Goal: Task Accomplishment & Management: Use online tool/utility

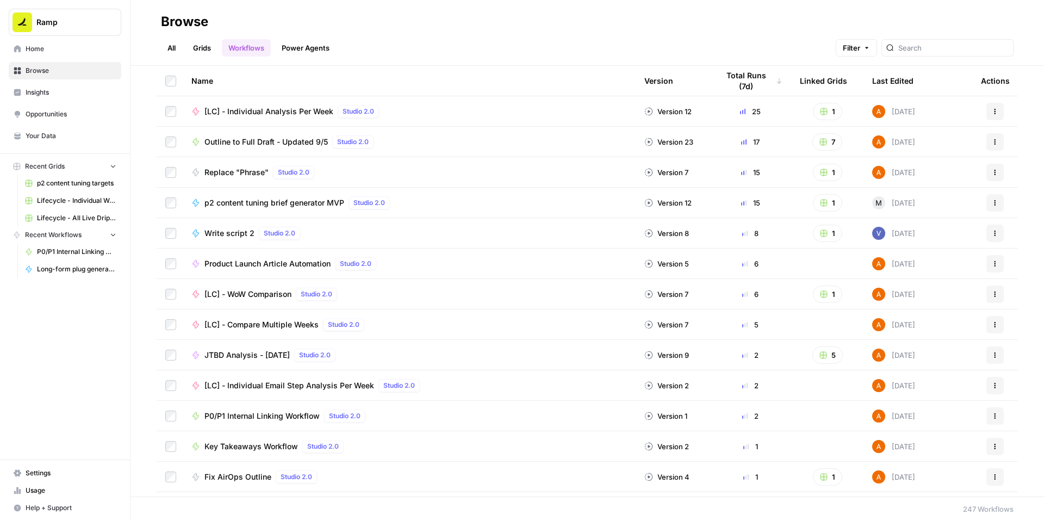
click at [303, 422] on span "P0/P1 Internal Linking Workflow" at bounding box center [262, 416] width 115 height 11
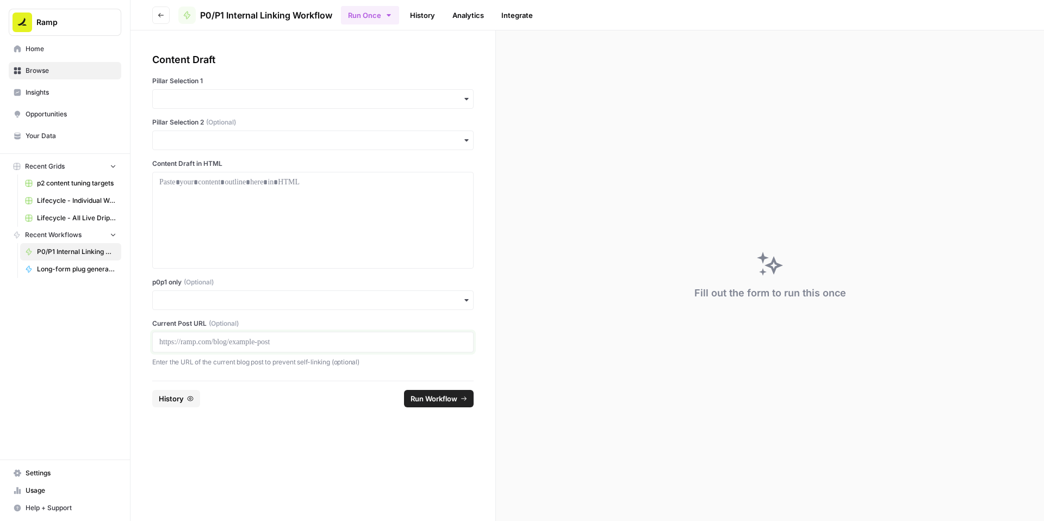
click at [201, 348] on p at bounding box center [312, 342] width 307 height 11
click at [207, 306] on input "p0p1 only (Optional)" at bounding box center [312, 300] width 307 height 11
click at [211, 404] on div "Yes" at bounding box center [339, 407] width 296 height 21
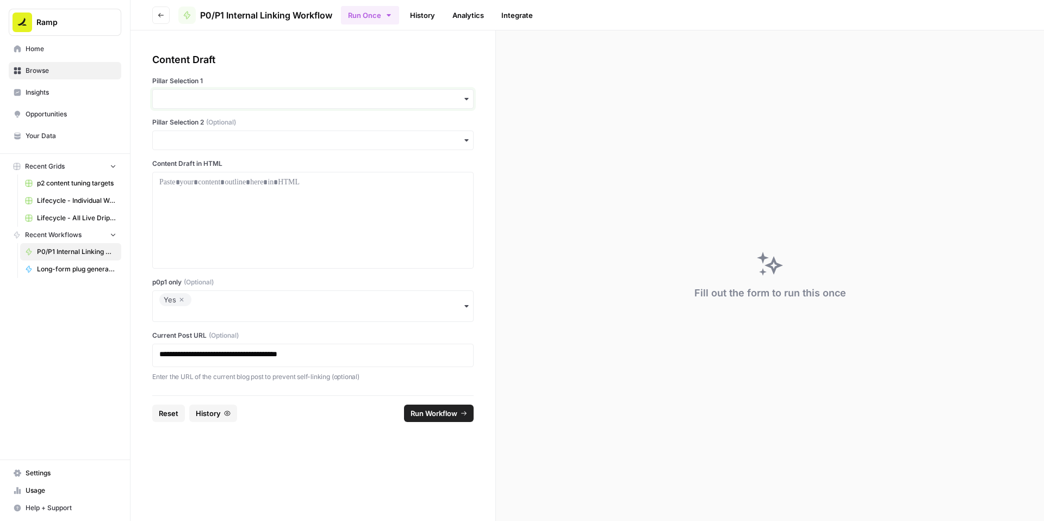
click at [226, 104] on input "Pillar Selection 1" at bounding box center [312, 99] width 307 height 11
click at [221, 161] on div "Accounts Payable" at bounding box center [339, 155] width 296 height 21
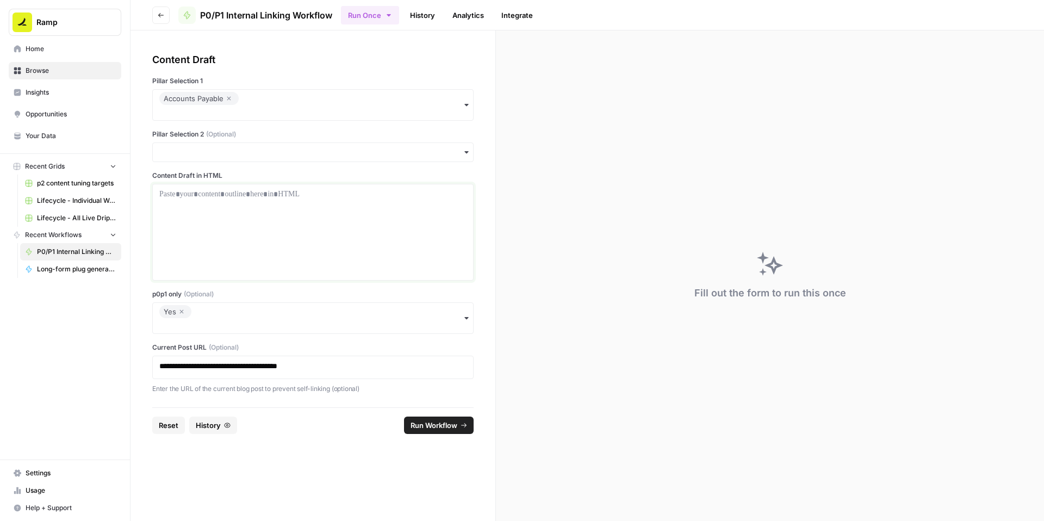
click at [223, 200] on p at bounding box center [312, 194] width 307 height 11
click at [336, 251] on div at bounding box center [312, 232] width 307 height 87
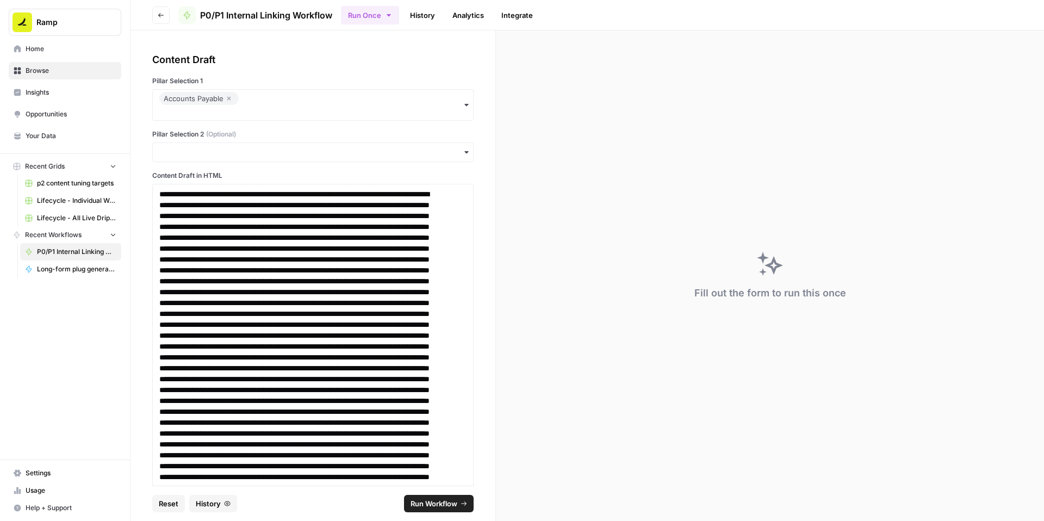
click at [421, 498] on span "Run Workflow" at bounding box center [434, 503] width 47 height 11
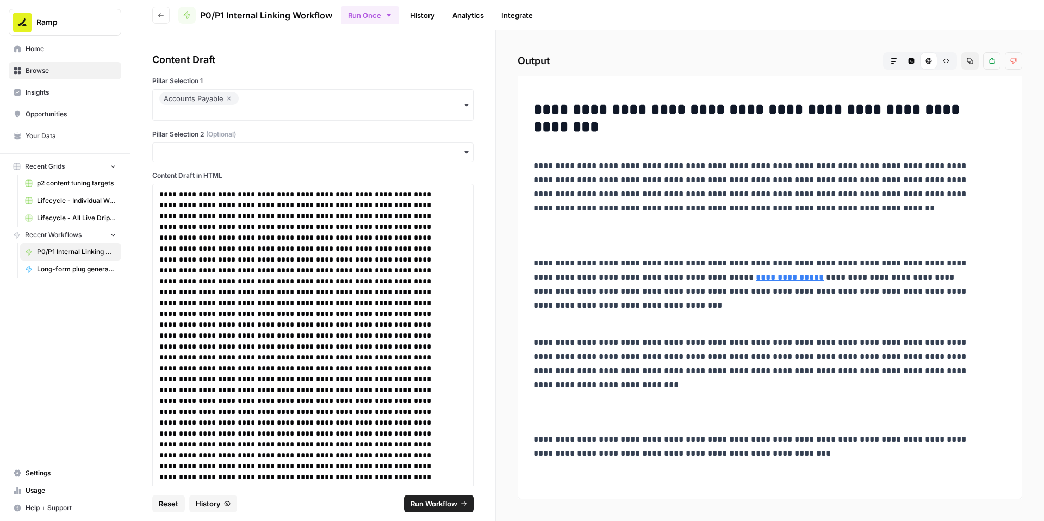
scroll to position [6166, 0]
click at [967, 64] on icon "button" at bounding box center [970, 61] width 7 height 7
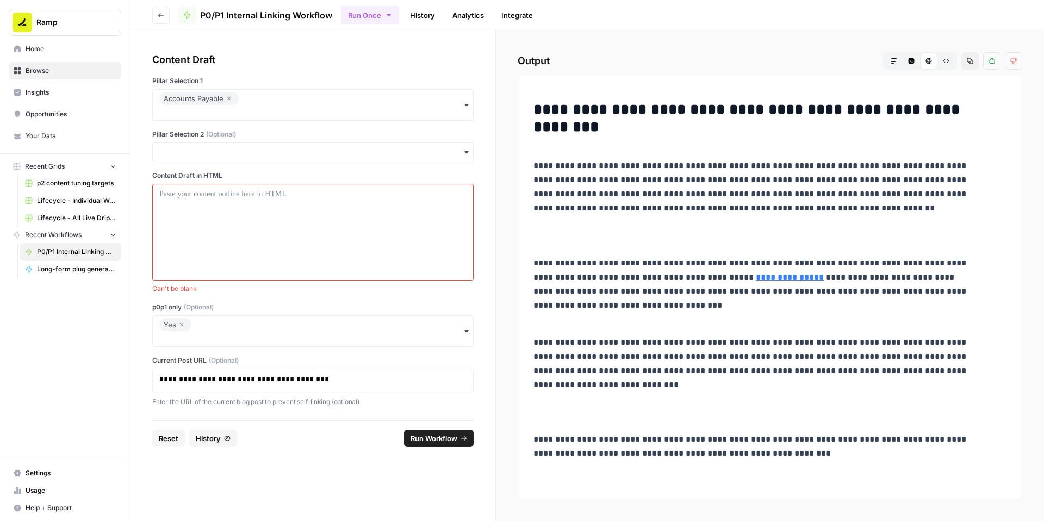
click at [185, 331] on icon "button" at bounding box center [181, 324] width 7 height 13
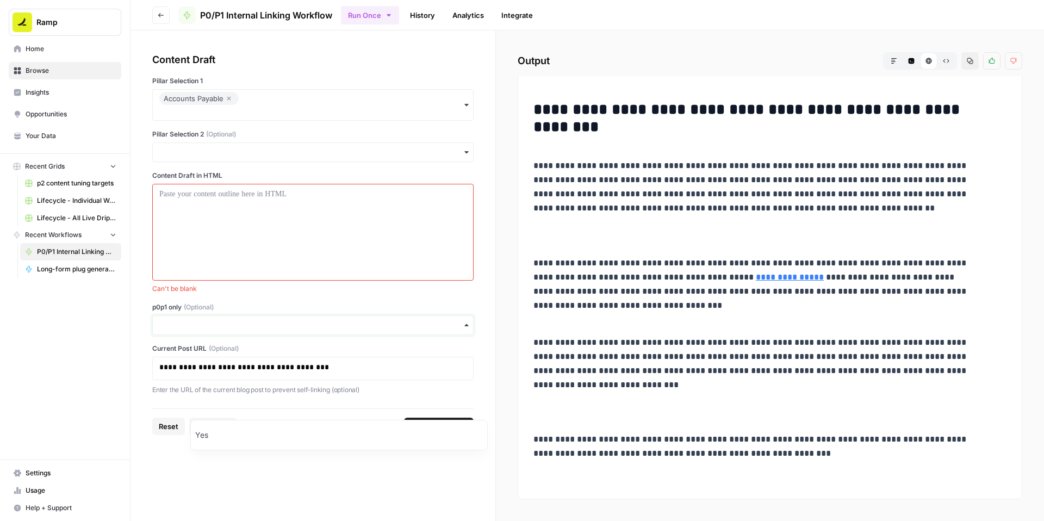
click at [233, 331] on input "p0p1 only (Optional)" at bounding box center [312, 325] width 307 height 11
click at [317, 276] on div at bounding box center [312, 232] width 307 height 87
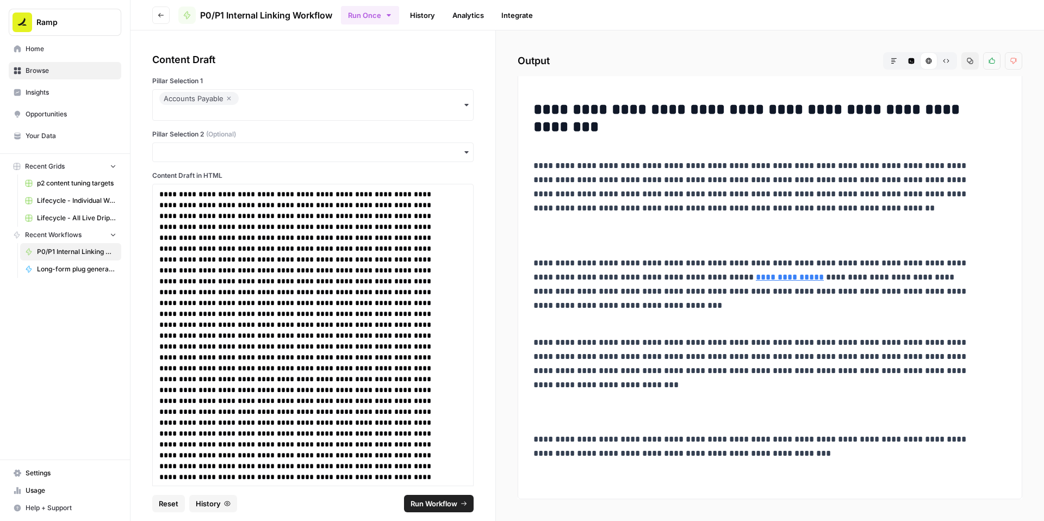
click at [438, 499] on span "Run Workflow" at bounding box center [434, 503] width 47 height 11
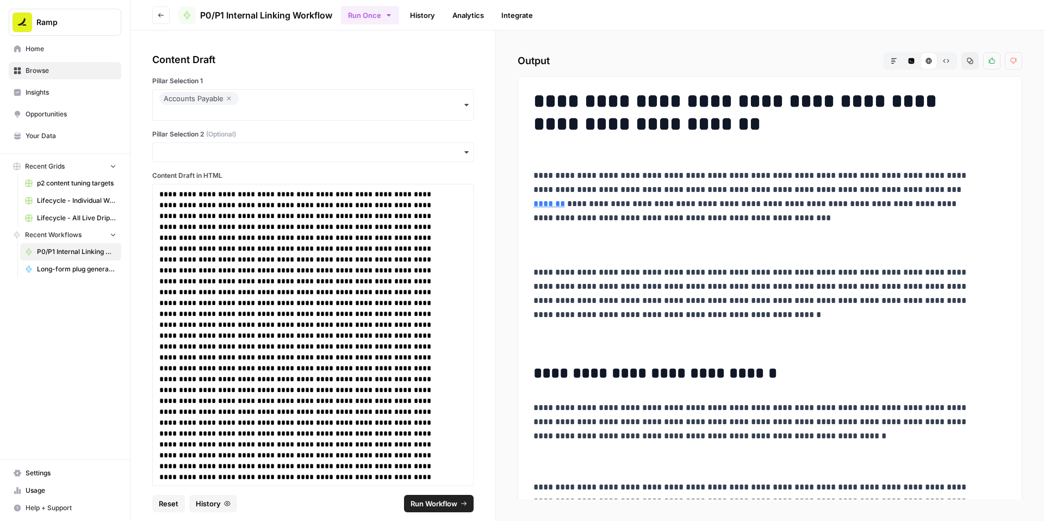
click at [967, 64] on icon "button" at bounding box center [970, 61] width 7 height 7
